Goal: Task Accomplishment & Management: Use online tool/utility

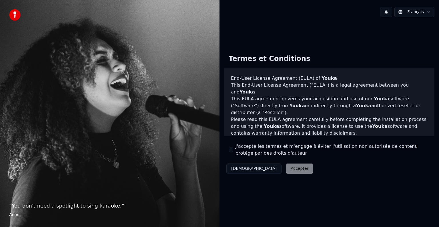
click at [230, 149] on button "J'accepte les termes et m'engage à éviter l'utilisation non autorisée de conten…" at bounding box center [231, 149] width 5 height 5
click at [286, 167] on button "Accepter" at bounding box center [299, 168] width 27 height 10
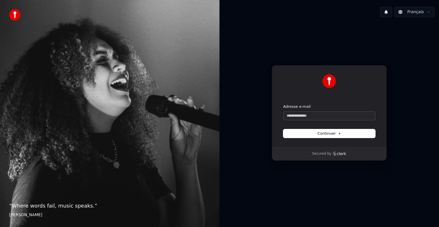
click at [291, 115] on input "Adresse e-mail" at bounding box center [329, 115] width 92 height 9
click at [312, 132] on button "Continuer" at bounding box center [329, 133] width 92 height 9
type input "**********"
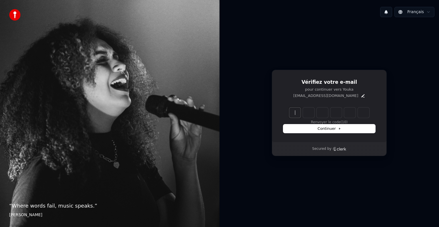
click at [292, 112] on input "Enter verification code" at bounding box center [334, 112] width 91 height 10
type input "******"
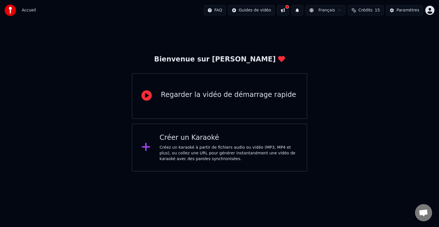
click at [211, 148] on div "Créez un karaoké à partir de fichiers audio ou vidéo (MP3, MP4 et plus), ou col…" at bounding box center [228, 153] width 138 height 17
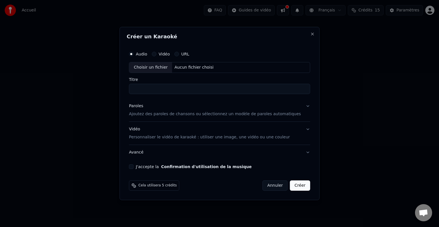
click at [165, 52] on div "Vidéo" at bounding box center [161, 54] width 18 height 5
click at [165, 53] on div "Vidéo" at bounding box center [161, 54] width 18 height 5
click at [159, 54] on div "Vidéo" at bounding box center [161, 54] width 18 height 5
click at [156, 54] on button "Vidéo" at bounding box center [154, 54] width 5 height 5
click at [169, 51] on div "Audio Vidéo URL" at bounding box center [219, 53] width 181 height 11
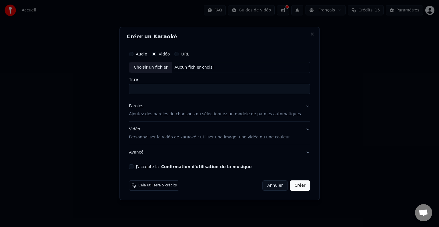
click at [150, 84] on input "Titre" at bounding box center [219, 89] width 181 height 10
type input "*"
type input "****"
click at [133, 165] on button "J'accepte la Confirmation d'utilisation de la musique" at bounding box center [131, 166] width 5 height 5
click at [292, 188] on button "Créer" at bounding box center [300, 185] width 20 height 10
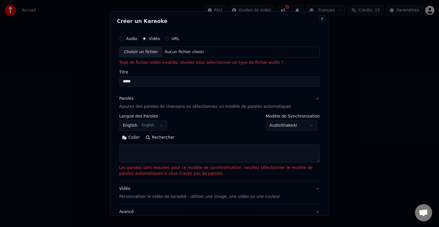
click at [320, 17] on button "Close" at bounding box center [322, 18] width 5 height 5
select select
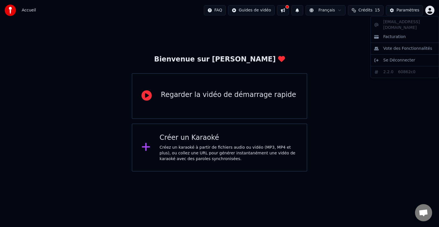
click at [430, 10] on html "Accueil FAQ Guides de vidéo Français Crédits 15 Paramètres Bienvenue sur Youka …" at bounding box center [219, 85] width 439 height 171
click at [254, 101] on html "Accueil FAQ Guides de vidéo Français Crédits 15 Paramètres Bienvenue sur Youka …" at bounding box center [219, 85] width 439 height 171
click at [241, 95] on div "Regarder la vidéo de démarrage rapide" at bounding box center [228, 94] width 135 height 9
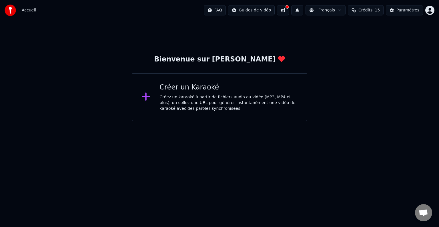
click at [201, 102] on div "Créez un karaoké à partir de fichiers audio ou vidéo (MP3, MP4 et plus), ou col…" at bounding box center [228, 102] width 138 height 17
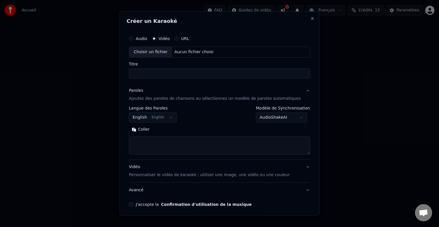
click at [133, 39] on button "Audio" at bounding box center [131, 38] width 5 height 5
click at [163, 51] on div "Choisir un fichier" at bounding box center [150, 52] width 43 height 10
click at [156, 40] on button "Vidéo" at bounding box center [154, 38] width 5 height 5
click at [160, 51] on div "Choisir un fichier" at bounding box center [150, 52] width 43 height 10
click at [310, 17] on button "Close" at bounding box center [312, 18] width 5 height 5
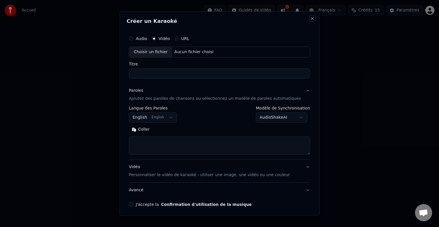
select select
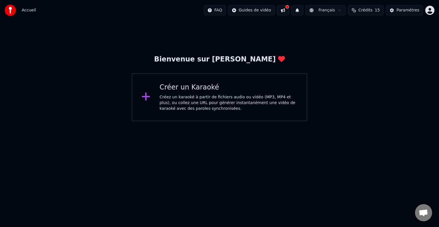
click at [199, 101] on div "Créez un karaoké à partir de fichiers audio ou vidéo (MP3, MP4 et plus), ou col…" at bounding box center [228, 102] width 138 height 17
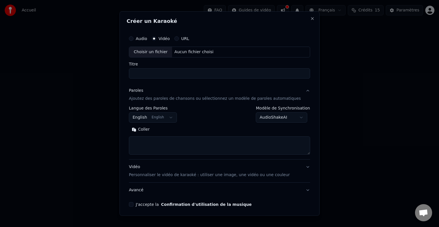
click at [133, 38] on button "Audio" at bounding box center [131, 38] width 5 height 5
click at [153, 54] on div "Choisir un fichier" at bounding box center [150, 52] width 43 height 10
type input "**********"
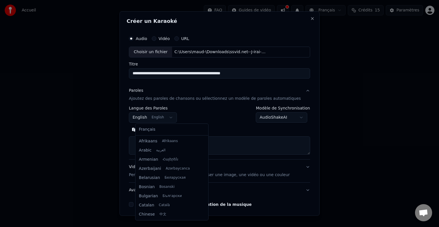
click at [165, 121] on body "**********" at bounding box center [219, 60] width 439 height 121
click at [204, 214] on div at bounding box center [205, 178] width 3 height 82
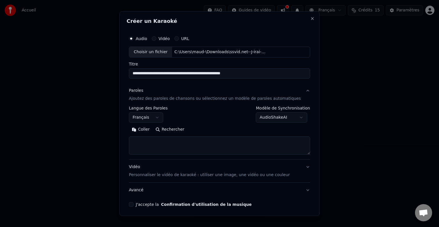
click at [133, 205] on button "J'accepte la Confirmation d'utilisation de la musique" at bounding box center [131, 204] width 5 height 5
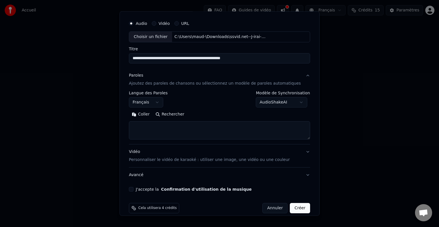
scroll to position [22, 0]
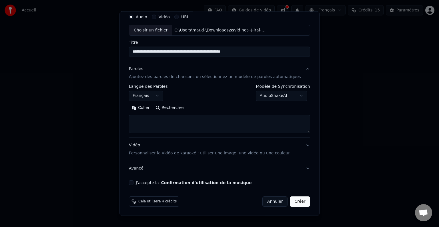
click at [293, 200] on button "Créer" at bounding box center [300, 201] width 20 height 10
select select "**"
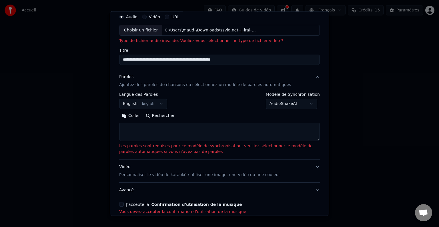
click at [144, 17] on button "Vidéo" at bounding box center [144, 17] width 5 height 5
click at [150, 28] on div "Choisir un fichier" at bounding box center [140, 30] width 43 height 10
type input "**********"
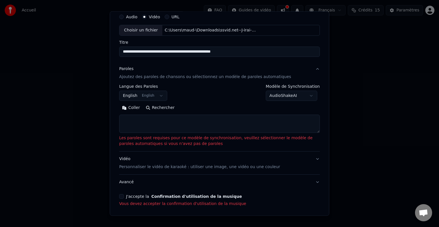
click at [168, 15] on div "URL" at bounding box center [172, 17] width 15 height 5
click at [167, 17] on button "URL" at bounding box center [167, 17] width 5 height 5
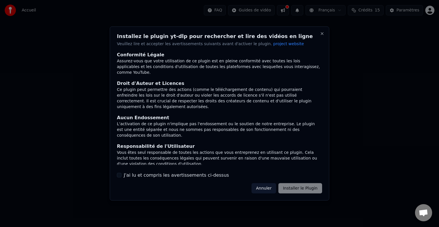
click at [167, 17] on div at bounding box center [219, 113] width 439 height 227
click at [272, 188] on button "Annuler" at bounding box center [263, 188] width 25 height 10
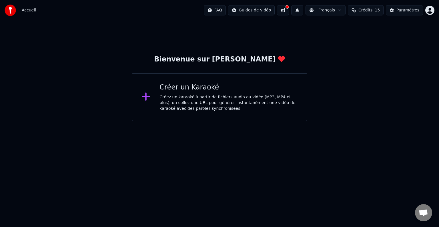
click at [211, 98] on div "Créez un karaoké à partir de fichiers audio ou vidéo (MP3, MP4 et plus), ou col…" at bounding box center [228, 102] width 138 height 17
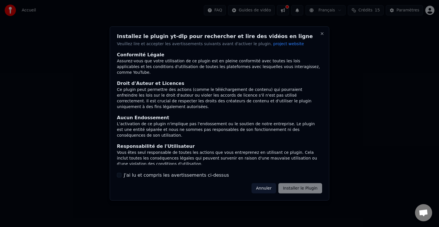
click at [305, 185] on div "Annuler Installer le Plugin" at bounding box center [286, 188] width 71 height 10
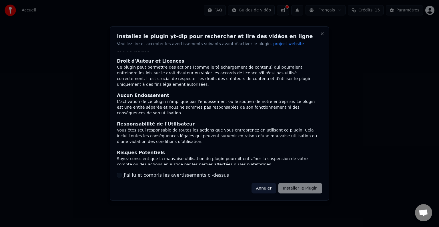
scroll to position [31, 0]
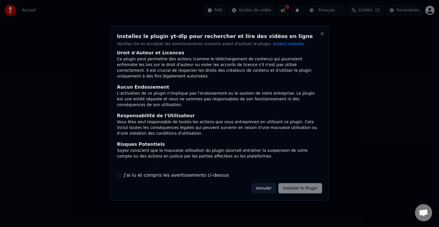
click at [157, 175] on label "J'ai lu et compris les avertissements ci-dessus" at bounding box center [176, 174] width 105 height 7
click at [121, 175] on button "J'ai lu et compris les avertissements ci-dessus" at bounding box center [119, 175] width 5 height 5
click at [294, 187] on button "Installer le Plugin" at bounding box center [300, 188] width 44 height 10
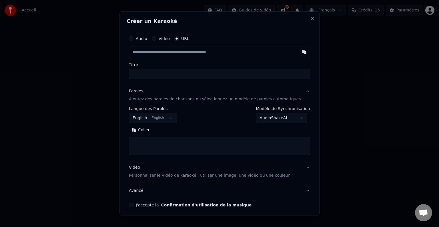
click at [190, 52] on input "text" at bounding box center [219, 52] width 181 height 11
click at [299, 51] on button "button" at bounding box center [304, 52] width 11 height 10
type input "**********"
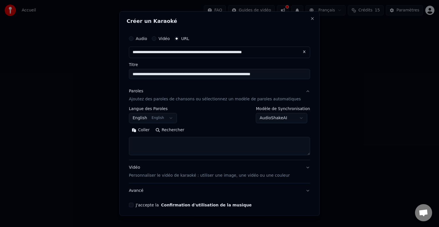
type input "**********"
click at [133, 205] on button "J'accepte la Confirmation d'utilisation de la musique" at bounding box center [131, 205] width 5 height 5
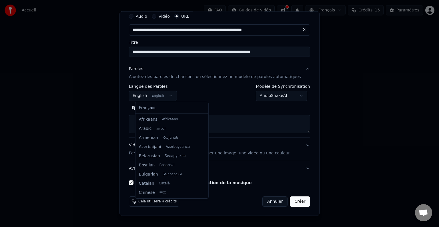
scroll to position [46, 0]
click at [172, 96] on body "**********" at bounding box center [219, 60] width 439 height 121
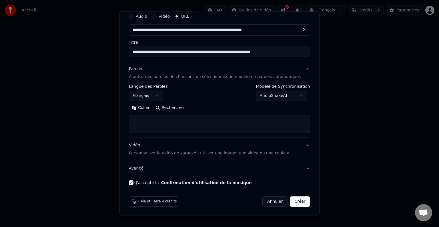
click at [293, 202] on button "Créer" at bounding box center [300, 201] width 20 height 10
select select "**"
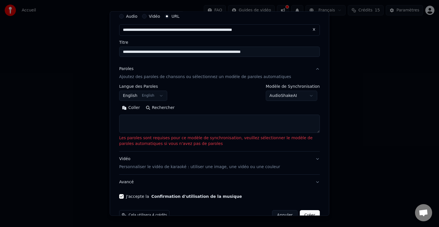
click at [163, 119] on textarea at bounding box center [219, 124] width 201 height 18
click at [154, 106] on button "Rechercher" at bounding box center [160, 107] width 35 height 9
click at [140, 122] on textarea at bounding box center [219, 124] width 201 height 18
click at [241, 167] on p "Personnaliser le vidéo de karaoké : utiliser une image, une vidéo ou une couleur" at bounding box center [199, 167] width 161 height 6
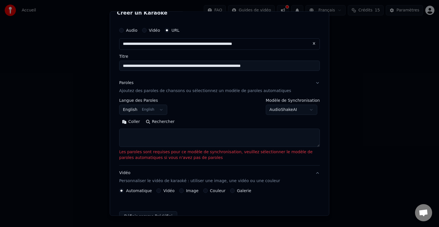
scroll to position [7, 0]
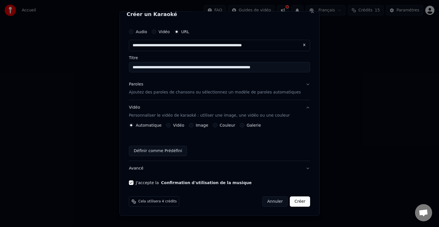
click at [208, 91] on p "Ajoutez des paroles de chansons ou sélectionnez un modèle de paroles automatiqu…" at bounding box center [215, 92] width 172 height 6
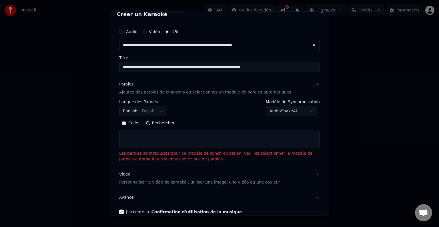
click at [164, 137] on textarea at bounding box center [219, 139] width 201 height 18
click at [133, 123] on button "Coller" at bounding box center [131, 123] width 24 height 9
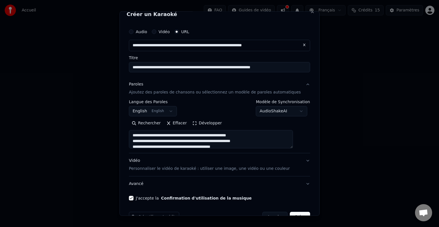
type textarea "**********"
click at [290, 214] on button "Créer" at bounding box center [300, 217] width 20 height 10
select select "**"
type textarea "**********"
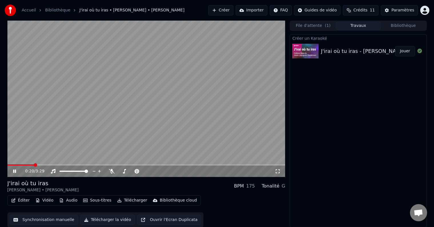
click at [154, 93] on video at bounding box center [146, 99] width 278 height 156
click at [231, 10] on button "Créer" at bounding box center [220, 10] width 25 height 10
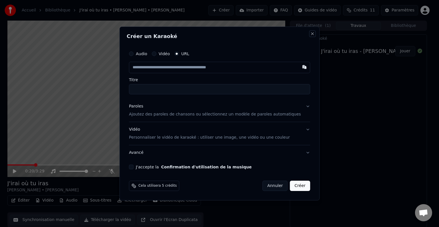
click at [310, 32] on button "Close" at bounding box center [312, 33] width 5 height 5
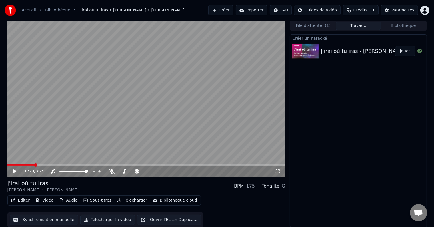
click at [154, 127] on video at bounding box center [146, 99] width 278 height 156
click at [324, 47] on div "J'irai où tu iras - [PERSON_NAME] & [PERSON_NAME] | Karaoke Version | KaraFun" at bounding box center [424, 51] width 207 height 8
click at [123, 75] on video at bounding box center [146, 99] width 278 height 156
click at [218, 161] on video at bounding box center [146, 99] width 278 height 156
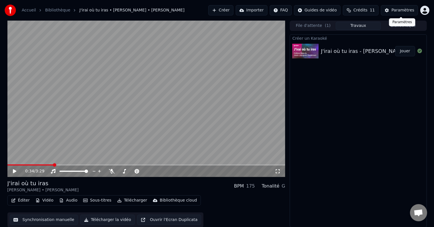
click at [399, 10] on div "Paramètres" at bounding box center [403, 10] width 23 height 6
